Goal: Information Seeking & Learning: Find specific fact

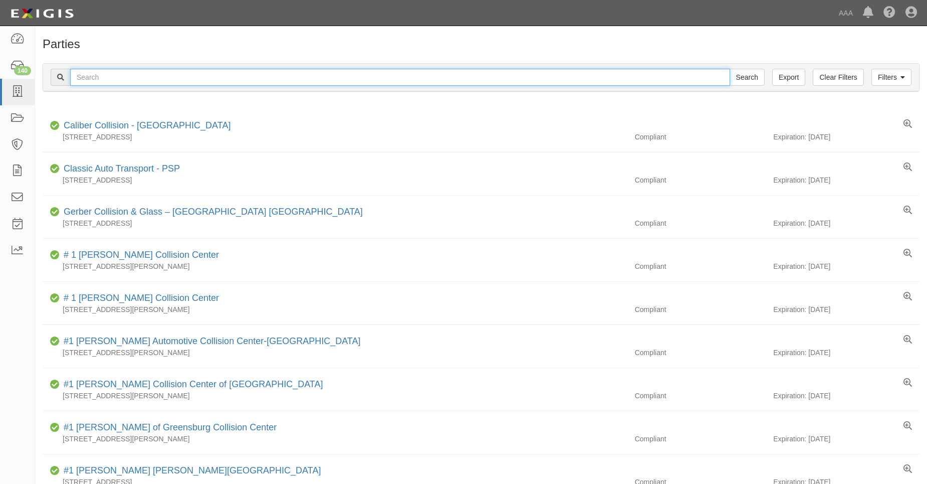
click at [84, 75] on input "text" at bounding box center [400, 77] width 660 height 17
type input "31202"
click at [730, 69] on input "Search" at bounding box center [747, 77] width 35 height 17
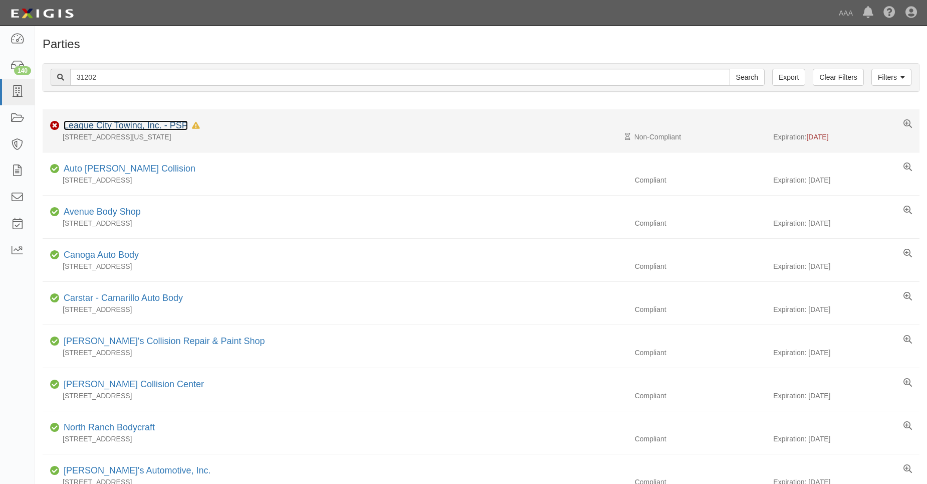
click at [111, 122] on link "League City Towing, Inc. - PSP" at bounding box center [126, 125] width 124 height 10
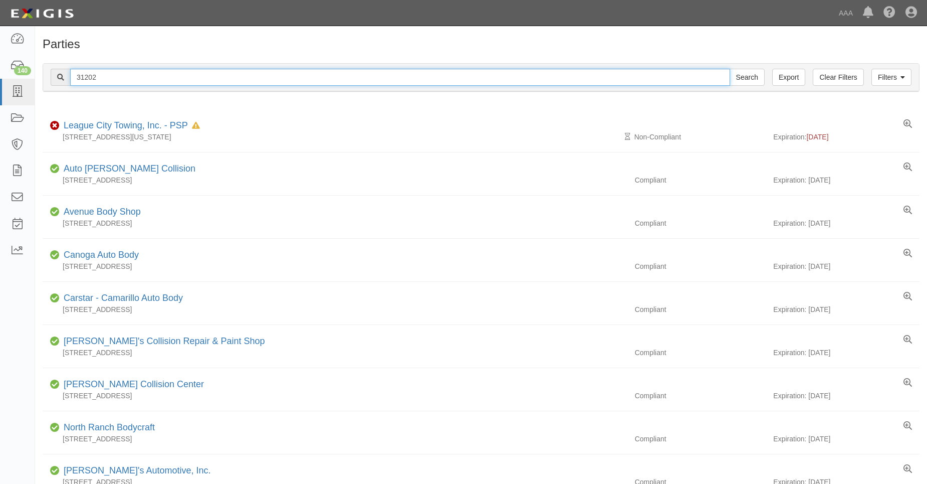
click at [101, 78] on input "31202" at bounding box center [400, 77] width 660 height 17
type input "31206"
click at [730, 69] on input "Search" at bounding box center [747, 77] width 35 height 17
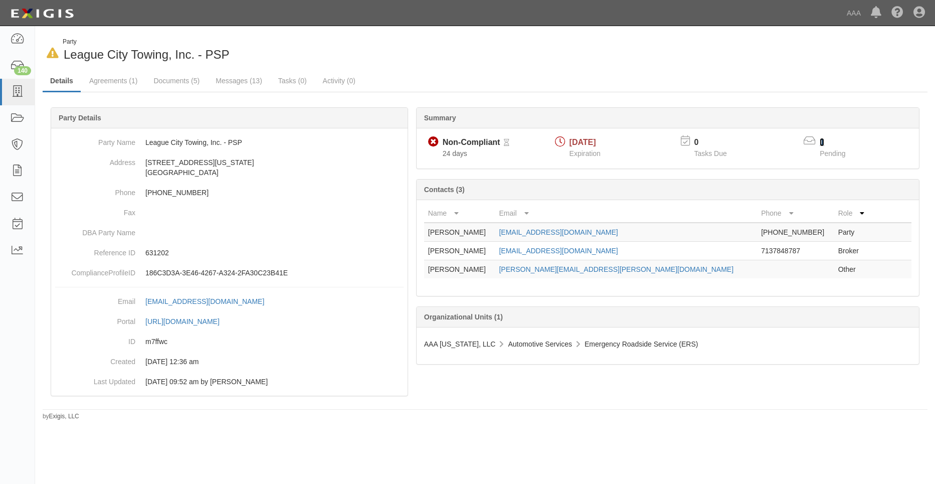
click at [823, 140] on link "1" at bounding box center [822, 142] width 5 height 9
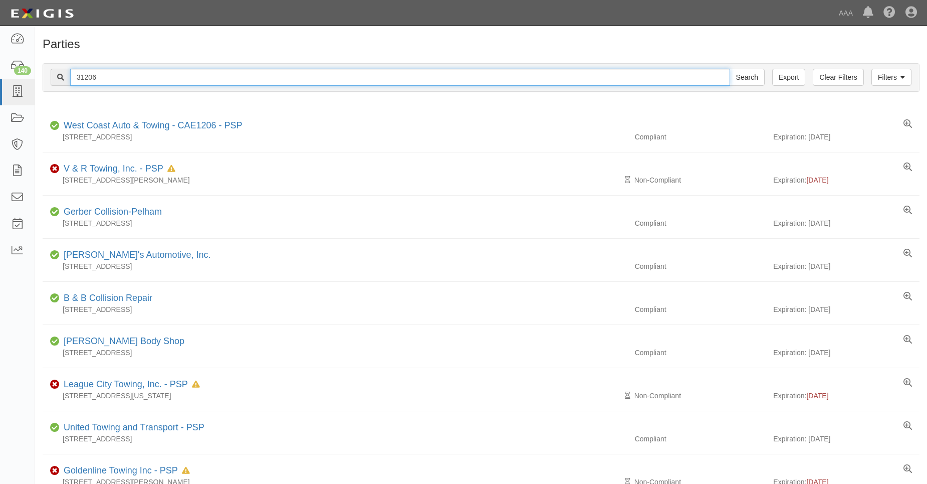
click at [101, 78] on input "31206" at bounding box center [400, 77] width 660 height 17
type input "31246"
click at [730, 69] on input "Search" at bounding box center [747, 77] width 35 height 17
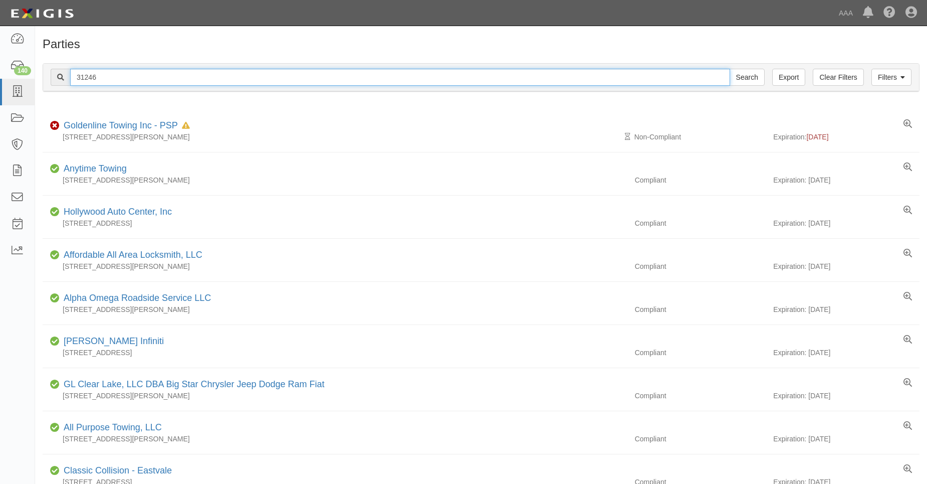
click at [101, 78] on input "31246" at bounding box center [400, 77] width 660 height 17
type input "31650"
click at [730, 69] on input "Search" at bounding box center [747, 77] width 35 height 17
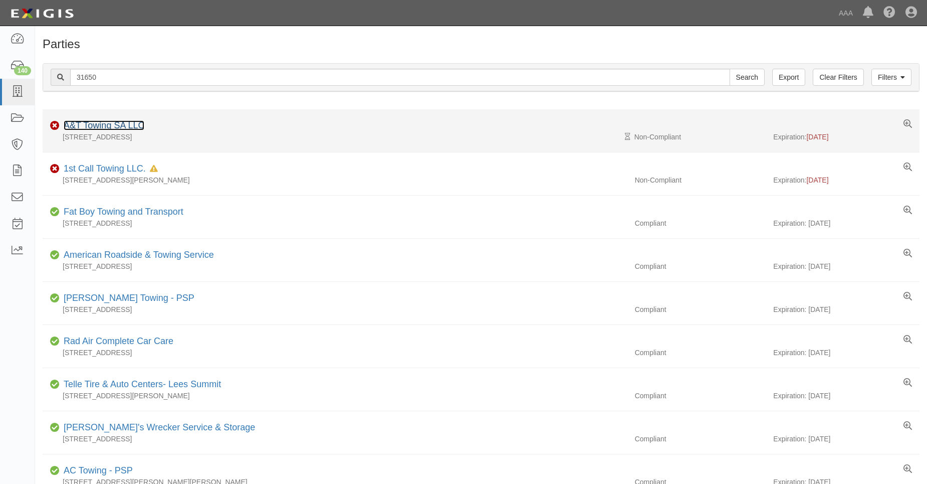
click at [104, 123] on link "A&T Towing SA LLC" at bounding box center [104, 125] width 81 height 10
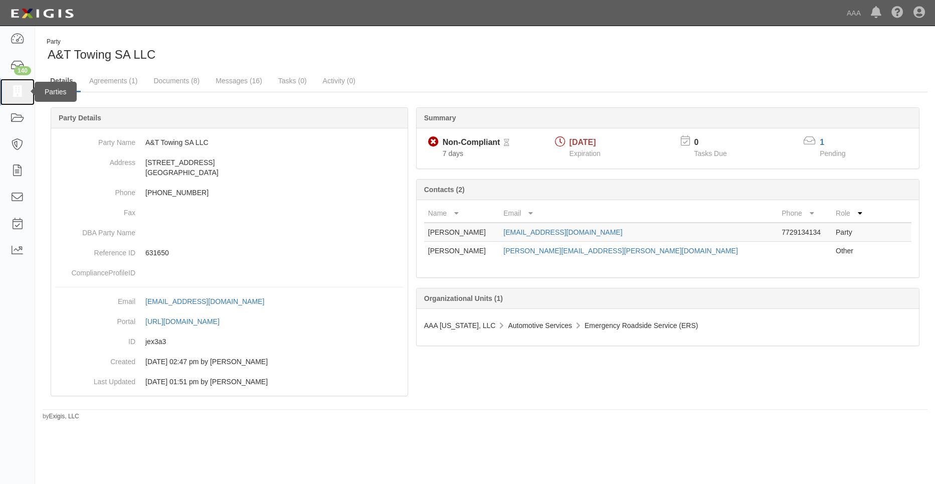
click at [17, 91] on icon at bounding box center [17, 92] width 14 height 12
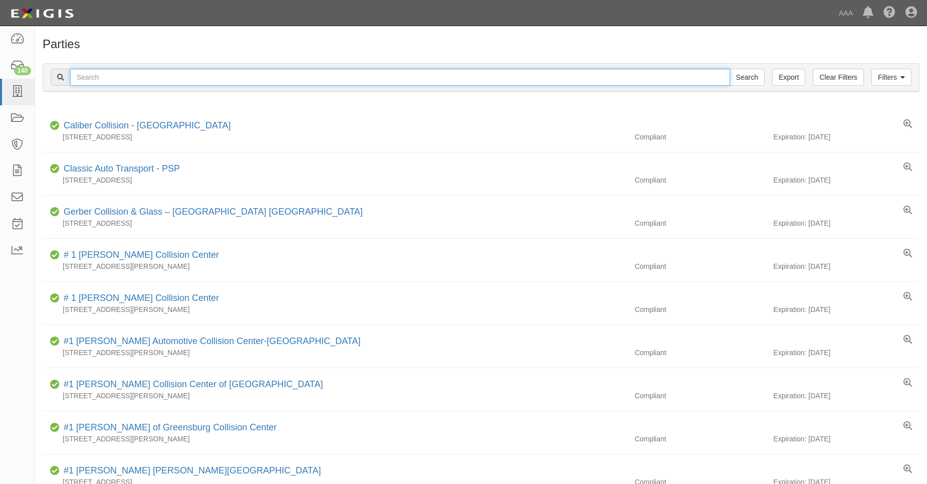
click at [95, 81] on input "text" at bounding box center [400, 77] width 660 height 17
type input "31678"
click at [730, 69] on input "Search" at bounding box center [747, 77] width 35 height 17
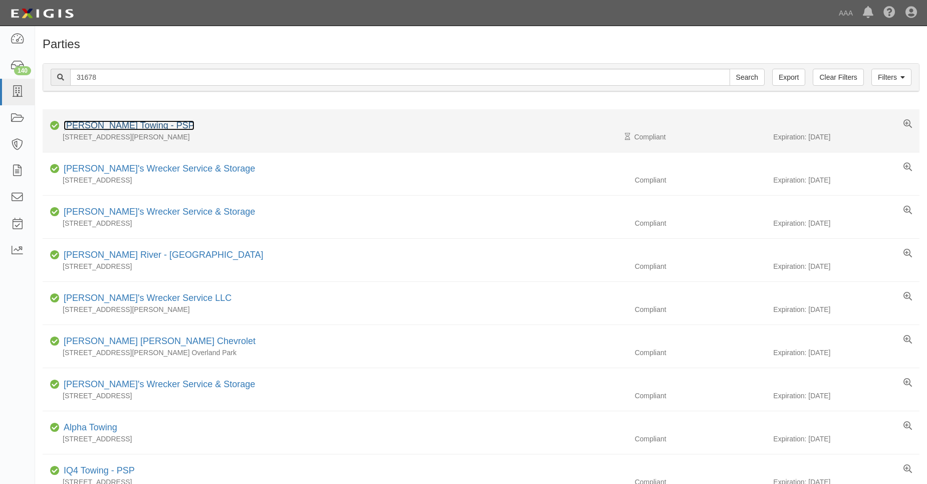
click at [100, 124] on link "Ridgeway Towing - PSP" at bounding box center [129, 125] width 131 height 10
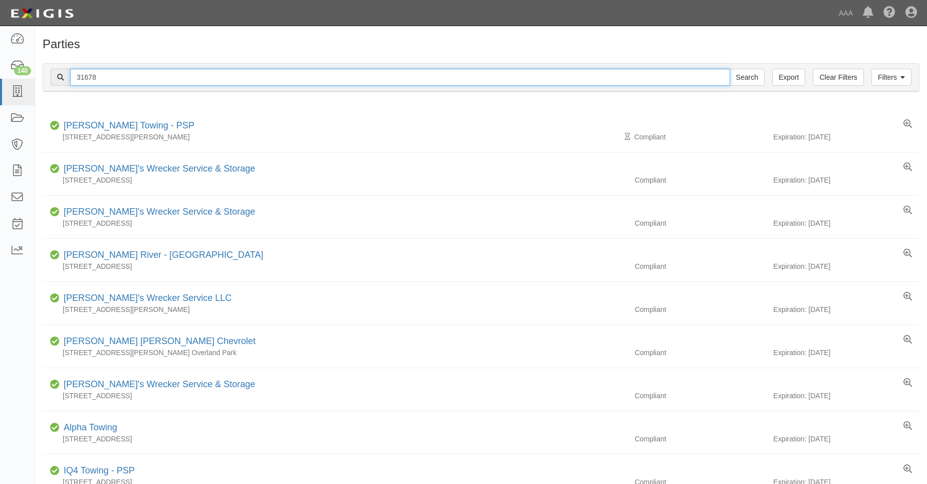
click at [98, 79] on input "31678" at bounding box center [400, 77] width 660 height 17
type input "31801"
click at [730, 69] on input "Search" at bounding box center [747, 77] width 35 height 17
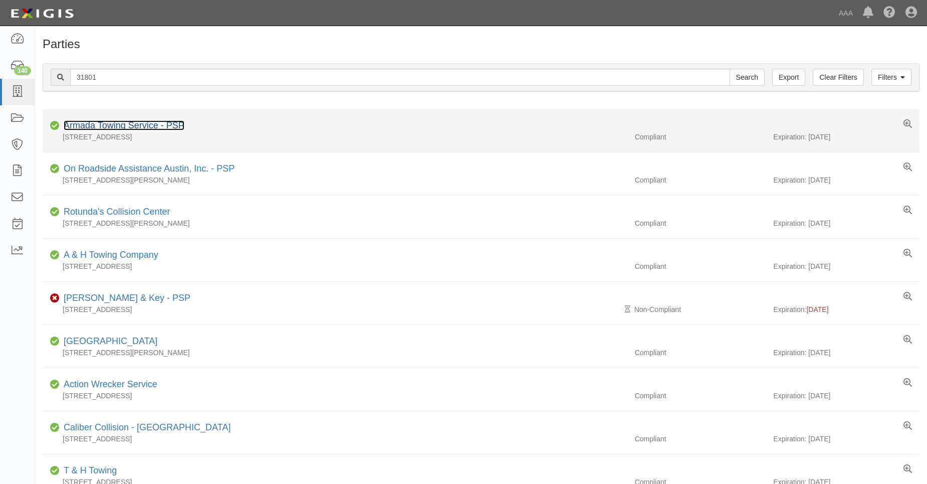
click at [108, 122] on link "Armada Towing Service - PSP" at bounding box center [124, 125] width 121 height 10
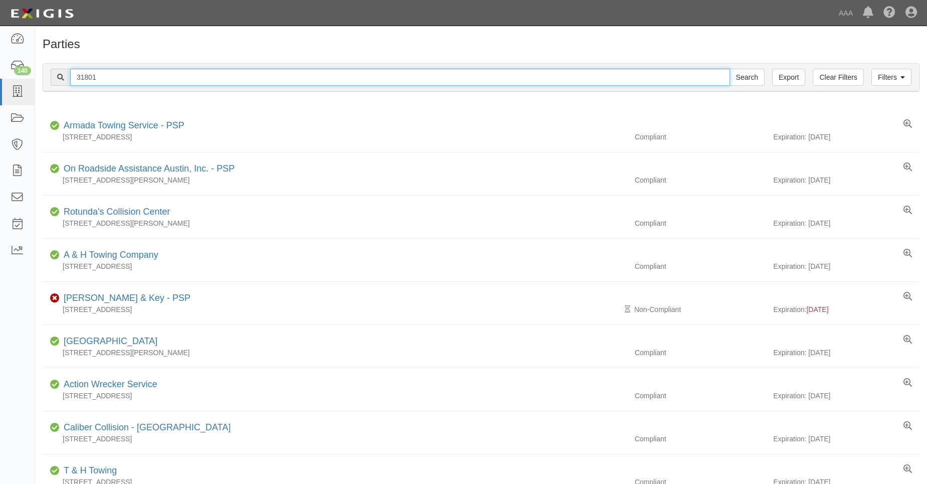
click at [104, 79] on input "31801" at bounding box center [400, 77] width 660 height 17
type input "31811"
click at [730, 69] on input "Search" at bounding box center [747, 77] width 35 height 17
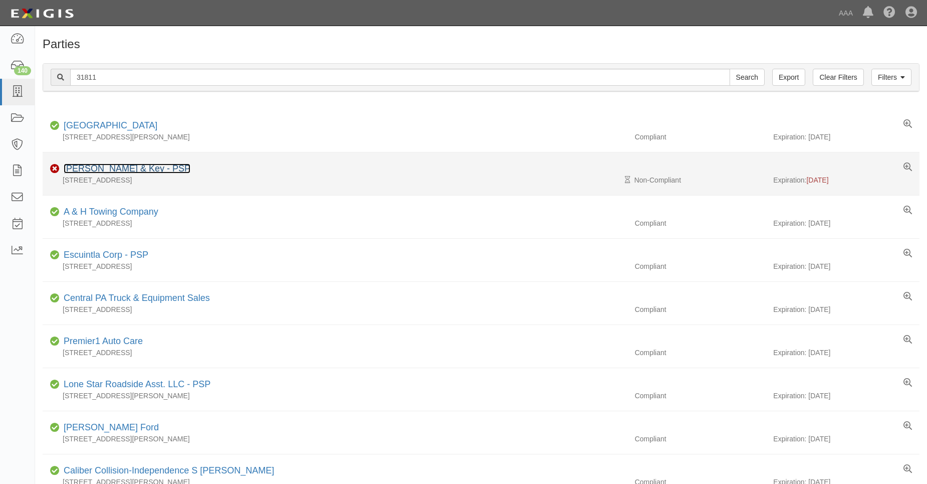
click at [111, 167] on link "[PERSON_NAME] & Key - PSP" at bounding box center [127, 168] width 127 height 10
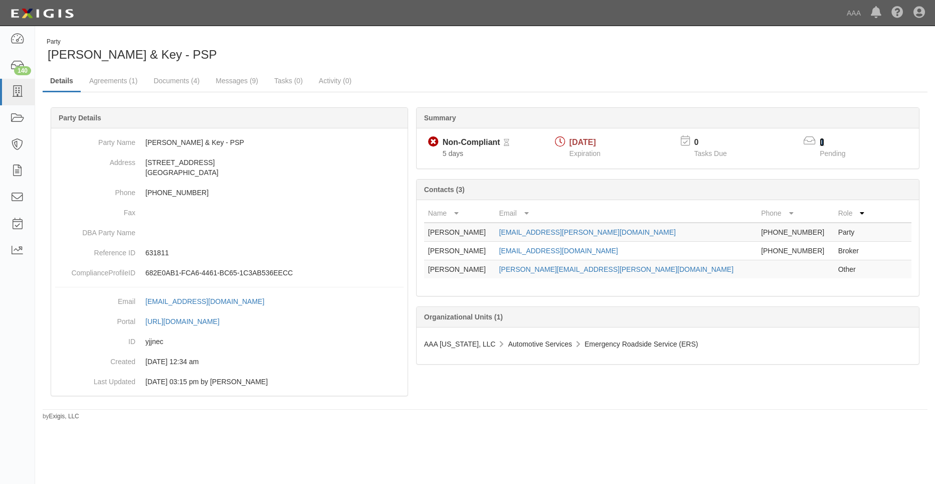
click at [822, 143] on link "1" at bounding box center [822, 142] width 5 height 9
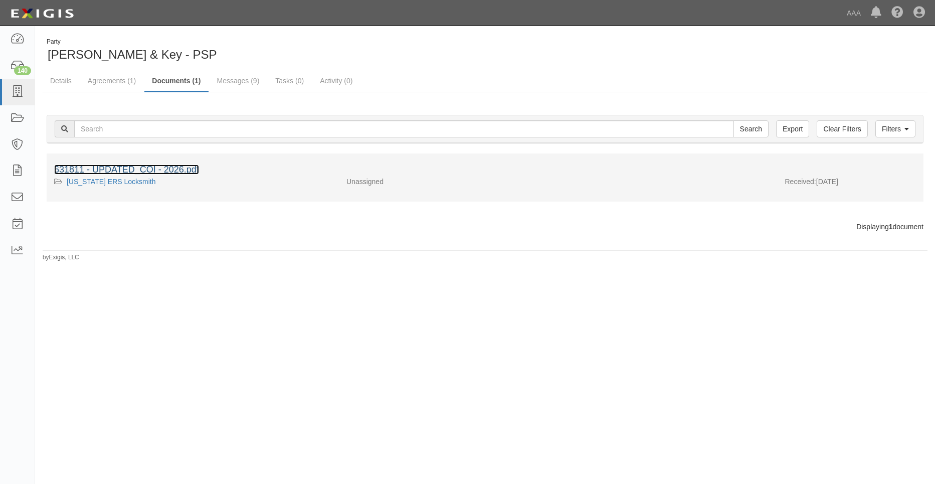
click at [167, 167] on link "631811 - UPDATED_COI - 2026.pdf" at bounding box center [126, 169] width 145 height 10
